Goal: Transaction & Acquisition: Purchase product/service

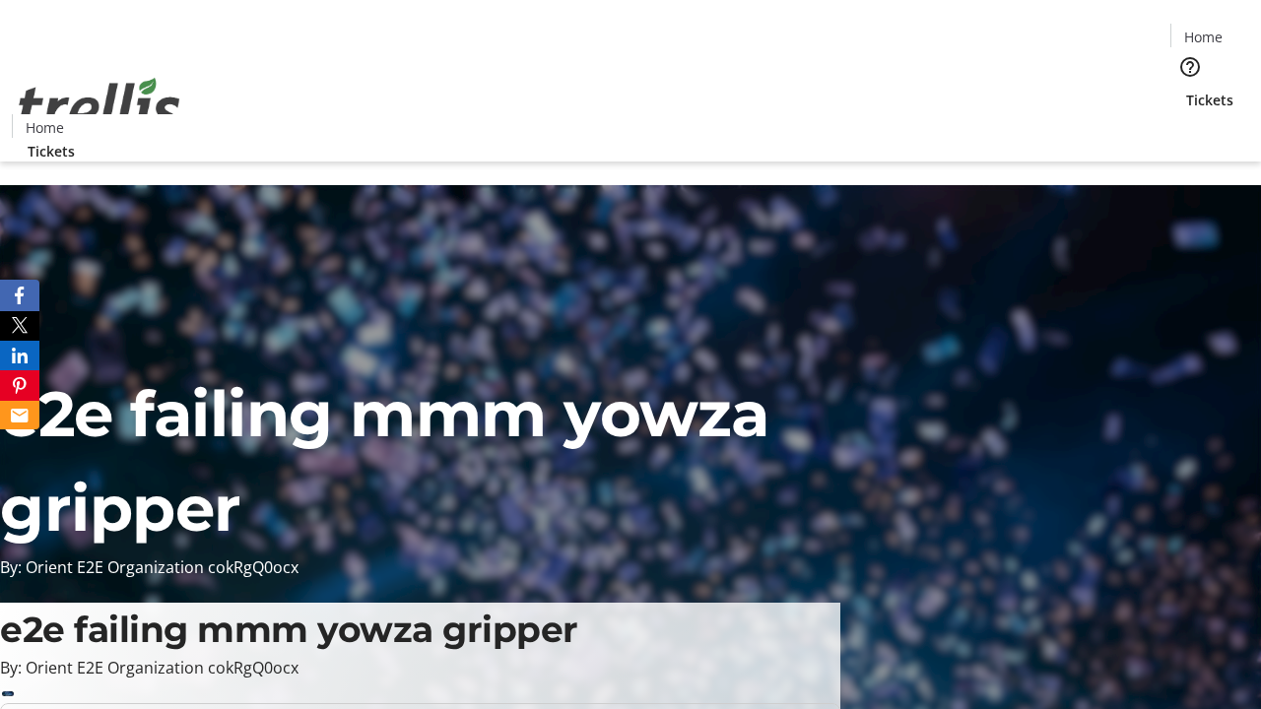
click at [1186, 90] on span "Tickets" at bounding box center [1209, 100] width 47 height 21
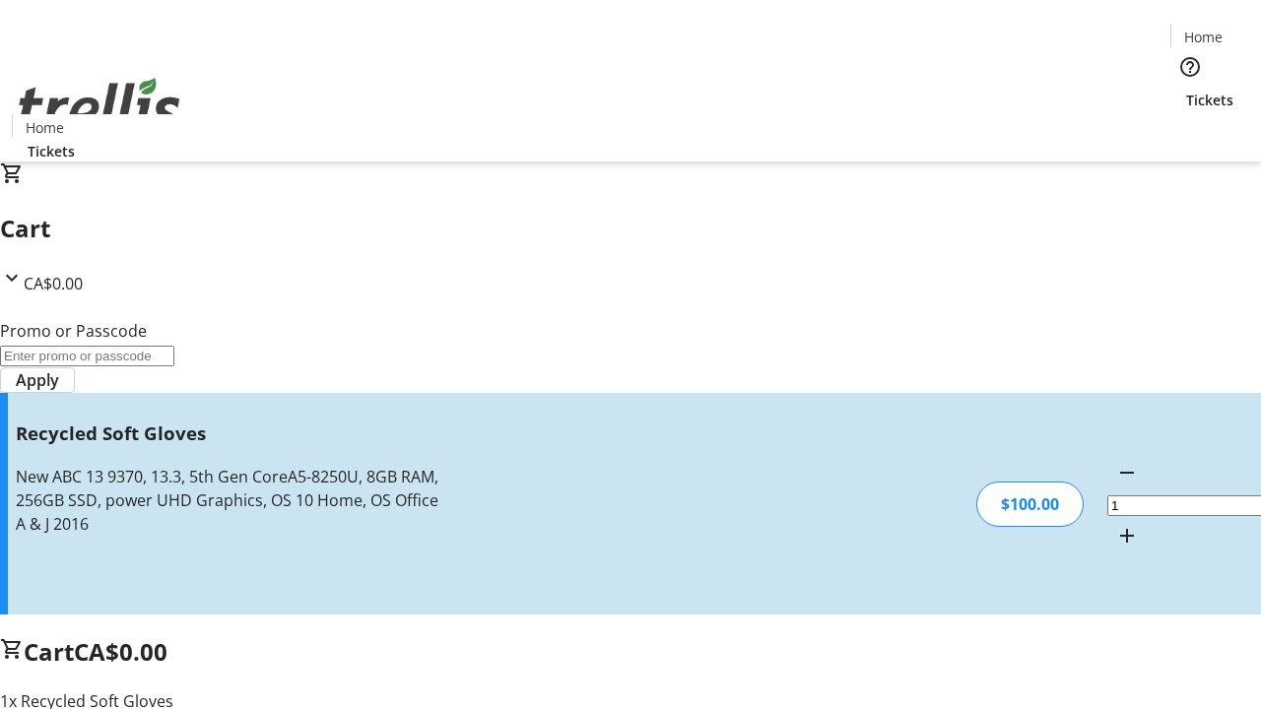
type input "FREE"
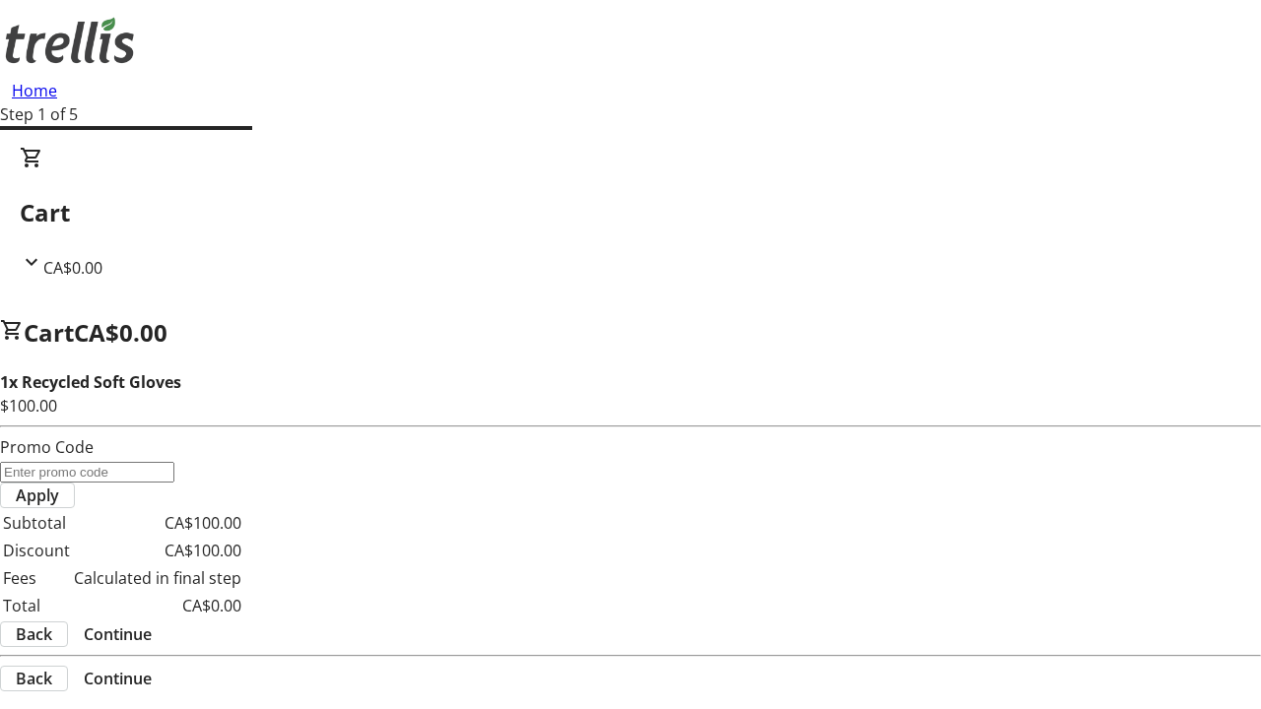
click at [152, 623] on span "Continue" at bounding box center [118, 635] width 68 height 24
